Goal: Task Accomplishment & Management: Use online tool/utility

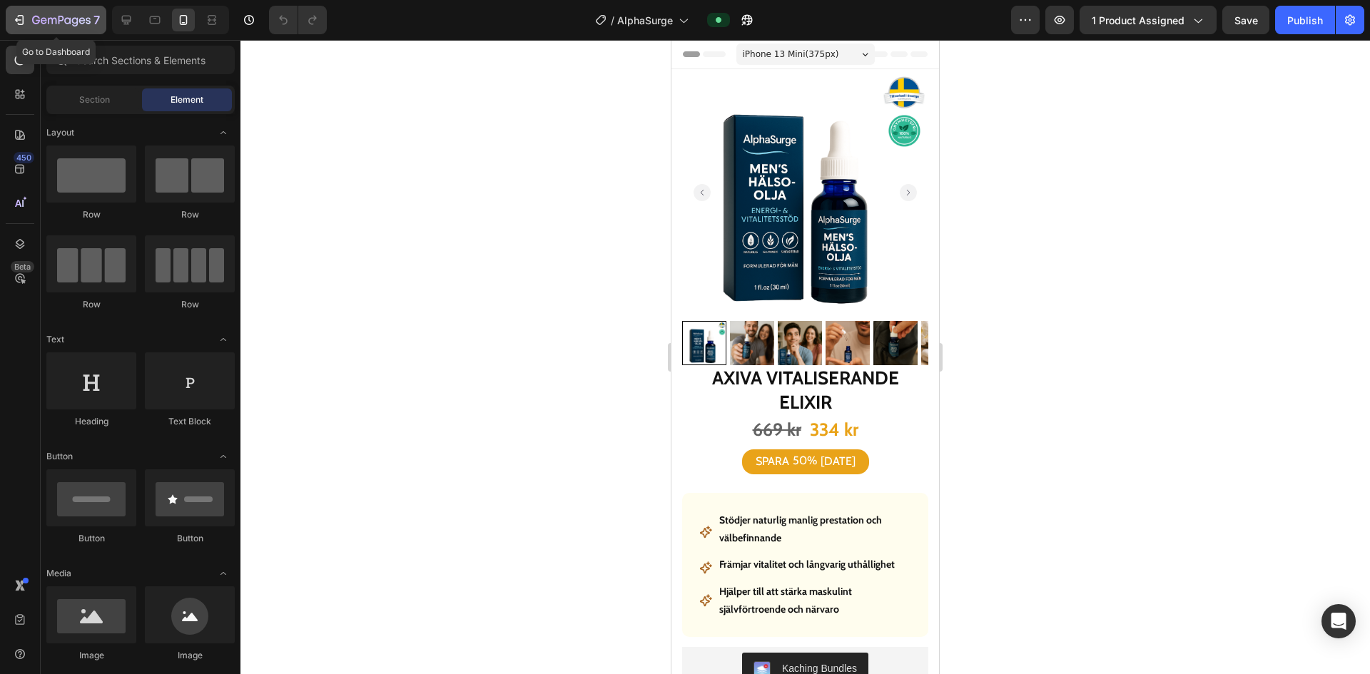
click at [21, 21] on icon "button" at bounding box center [19, 20] width 14 height 14
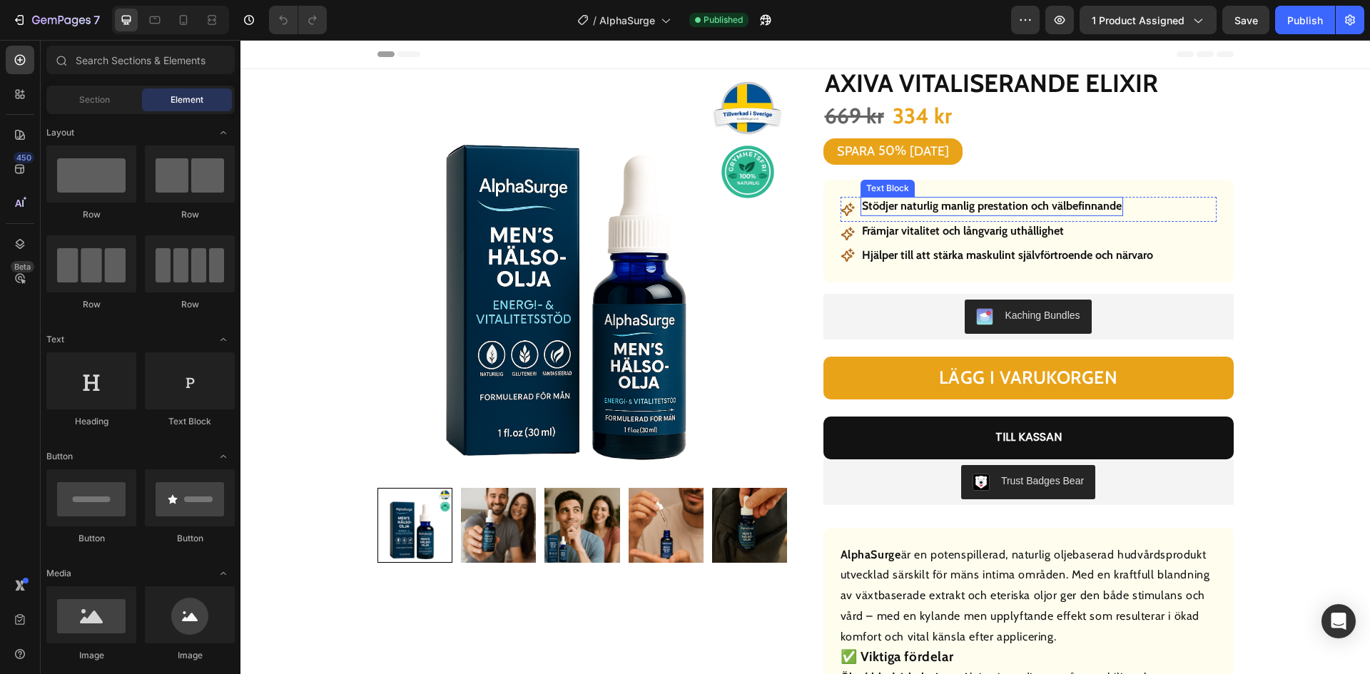
click at [1024, 198] on p "Stödjer naturlig manlig prestation och välbefinnande" at bounding box center [992, 206] width 260 height 16
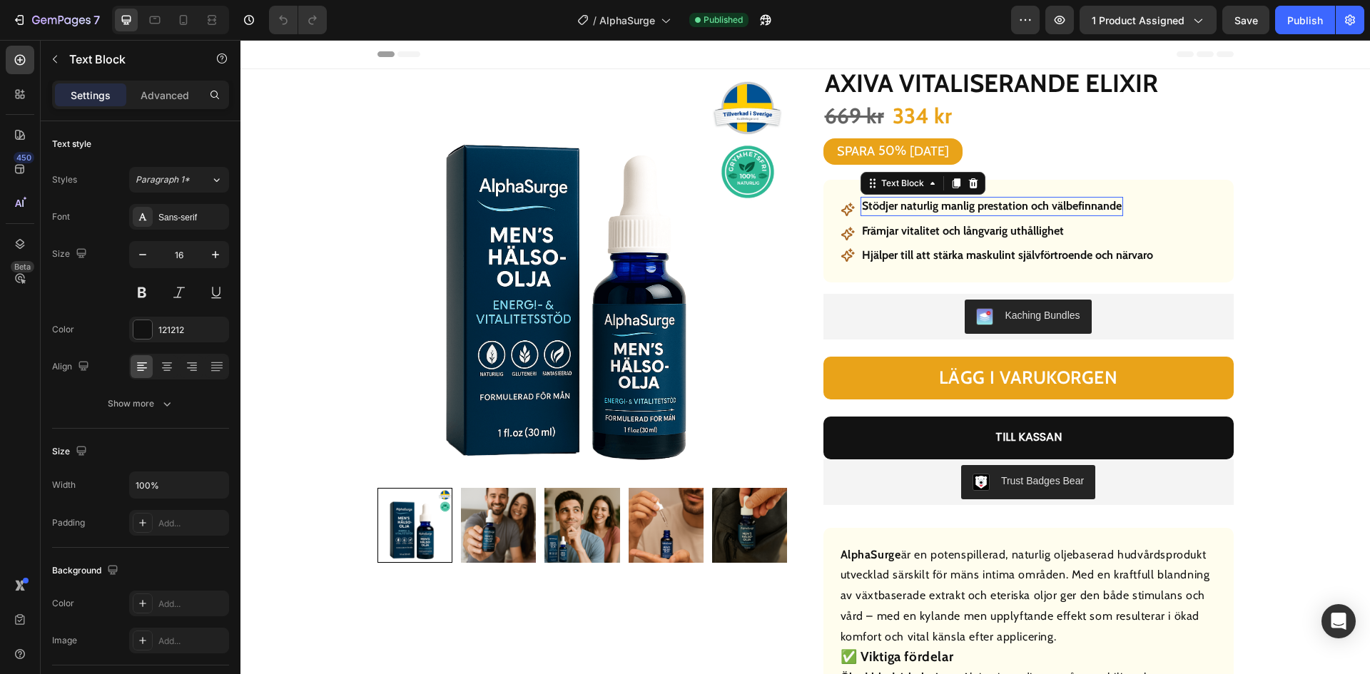
click at [1024, 198] on p "Stödjer naturlig manlig prestation och välbefinnande" at bounding box center [992, 206] width 260 height 16
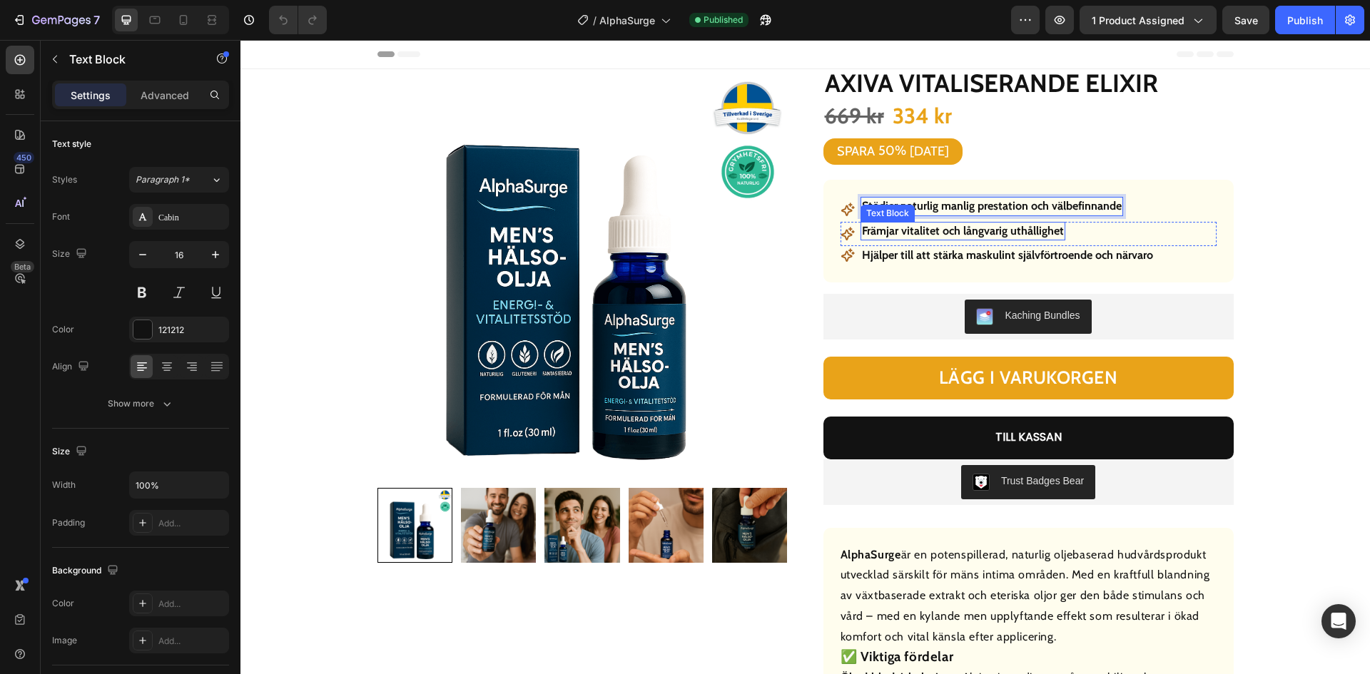
click at [978, 232] on strong "Främjar vitalitet och långvarig uthållighet" at bounding box center [963, 231] width 202 height 14
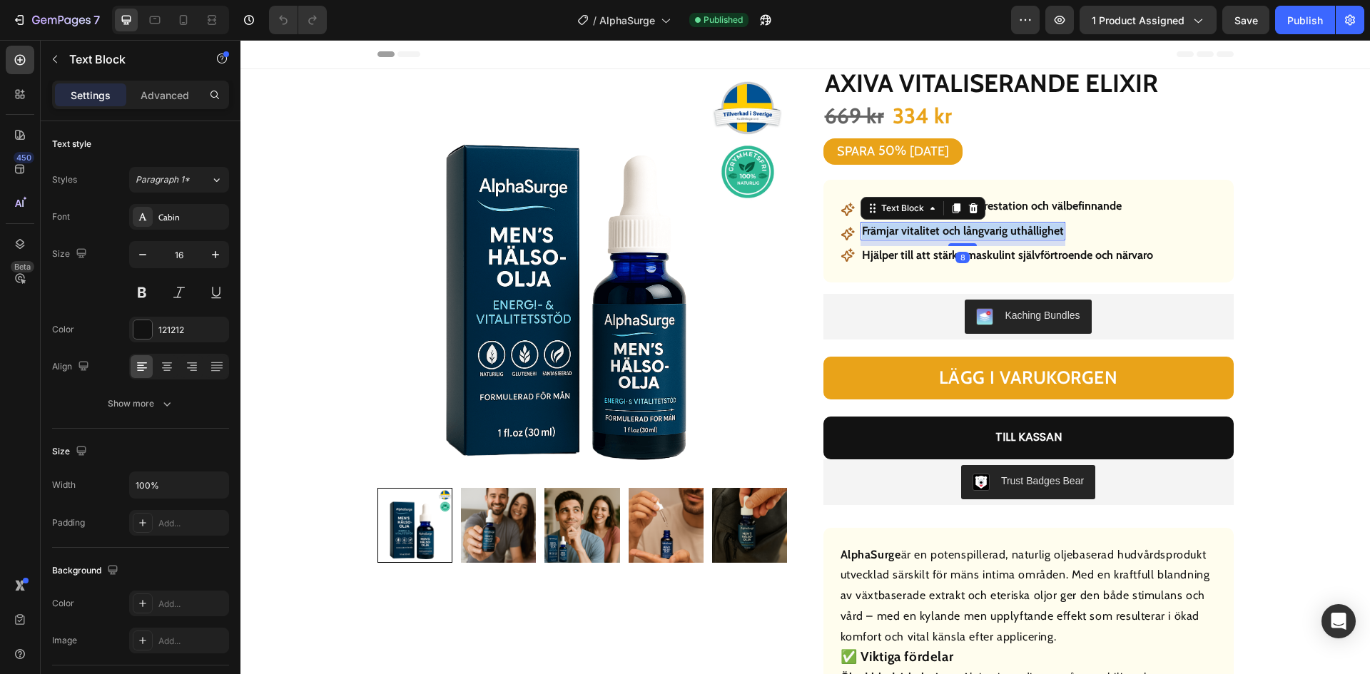
click at [978, 232] on strong "Främjar vitalitet och långvarig uthållighet" at bounding box center [963, 231] width 202 height 14
click at [1019, 254] on strong "Hjälper till att stärka maskulint självförtroende och närvaro" at bounding box center [1007, 255] width 291 height 14
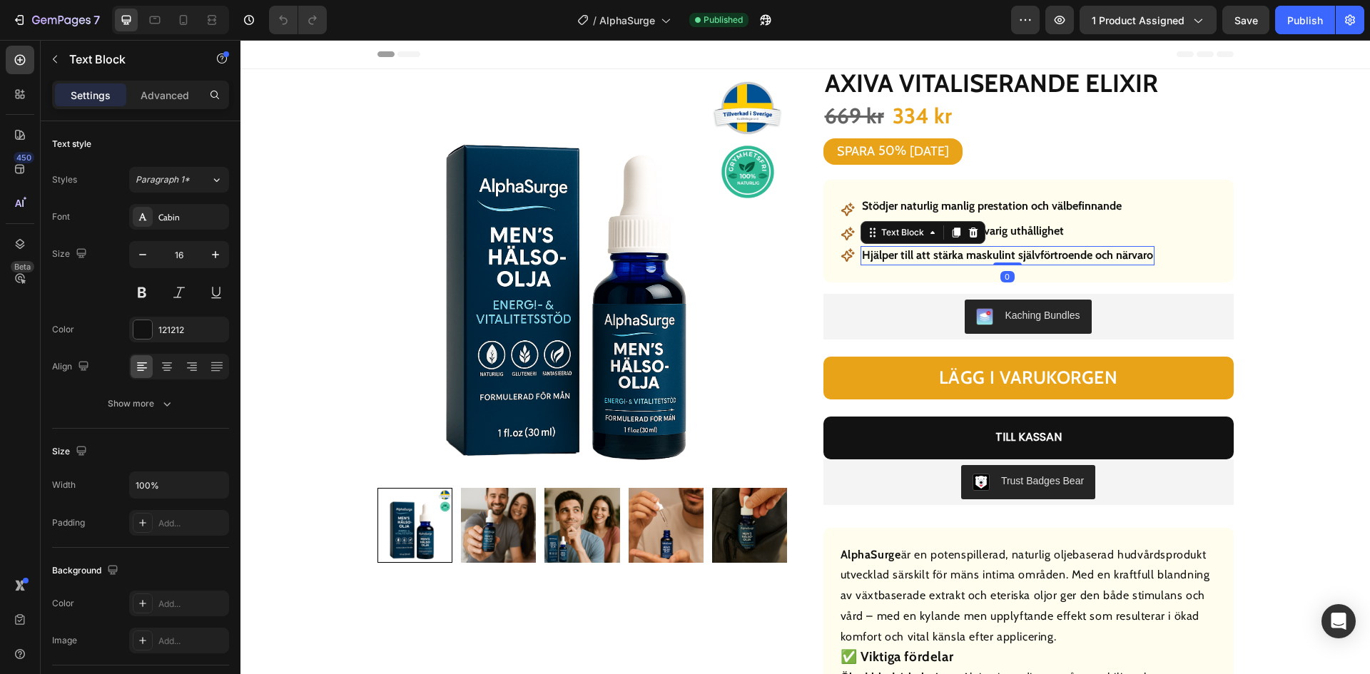
click at [1019, 254] on strong "Hjälper till att stärka maskulint självförtroende och närvaro" at bounding box center [1007, 255] width 291 height 14
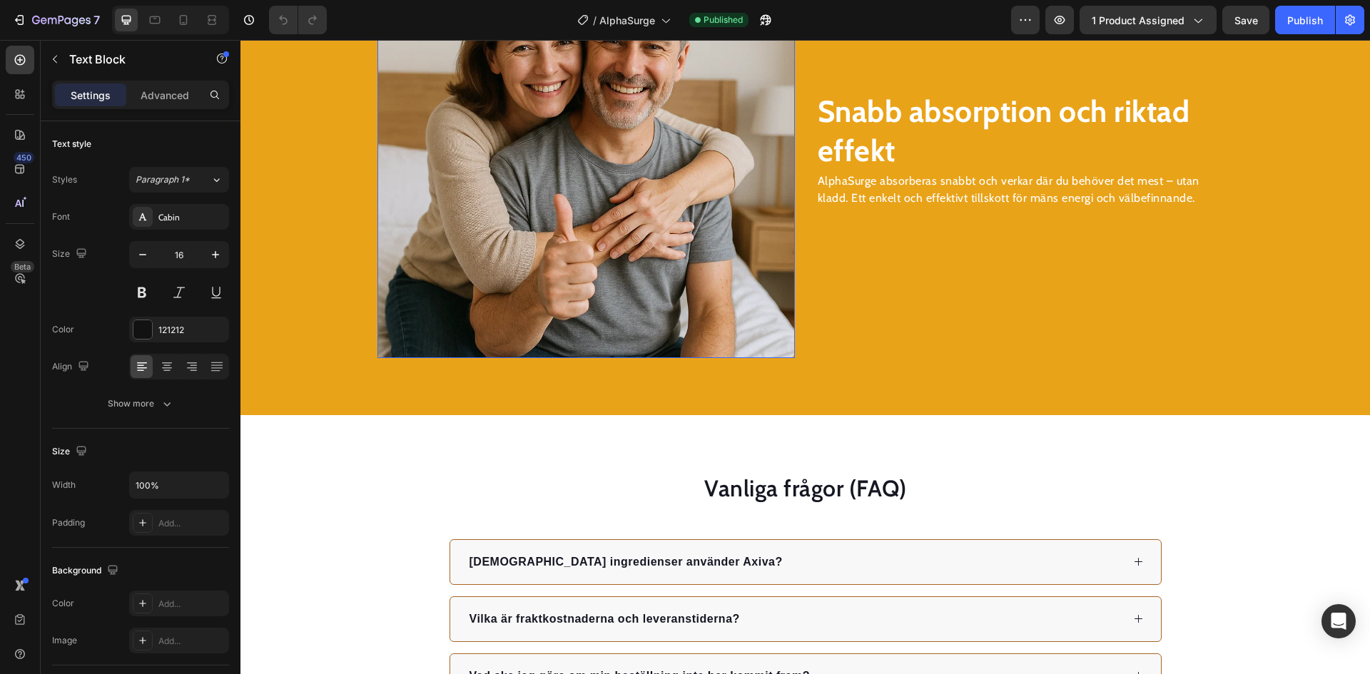
scroll to position [2568, 0]
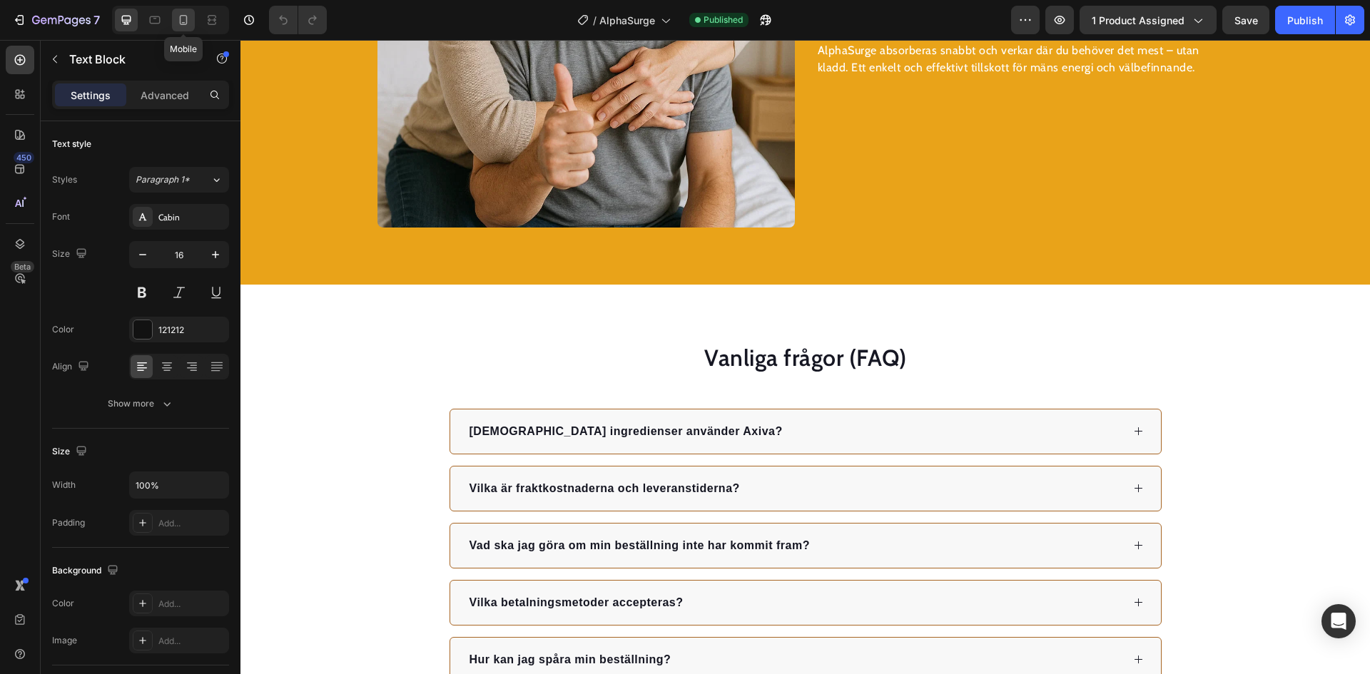
click at [187, 28] on div at bounding box center [183, 20] width 23 height 23
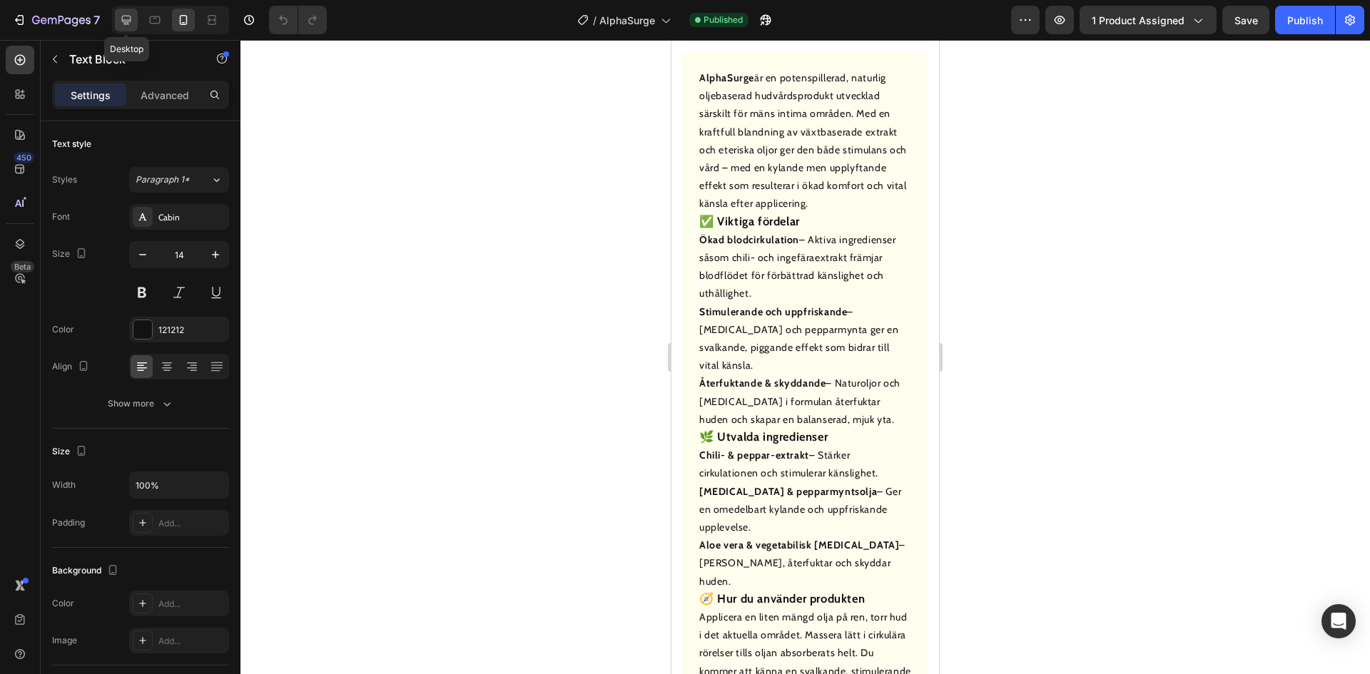
click at [127, 21] on icon at bounding box center [126, 20] width 9 height 9
type input "16"
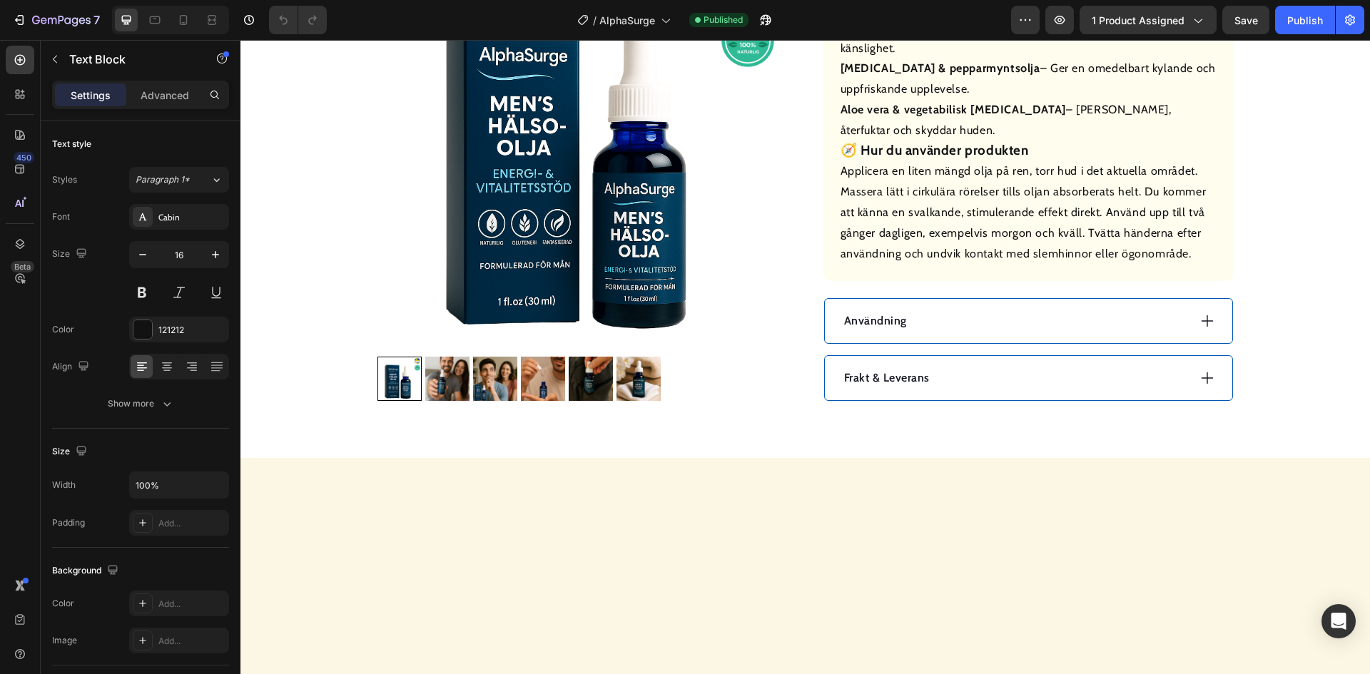
scroll to position [834, 0]
